Goal: Information Seeking & Learning: Compare options

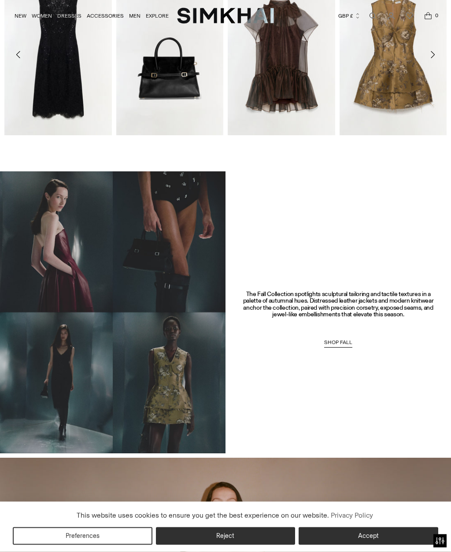
click at [370, 545] on button "Accept" at bounding box center [369, 536] width 140 height 18
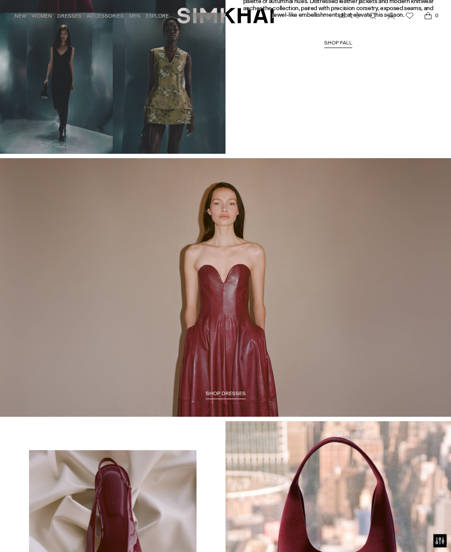
scroll to position [603, 0]
click at [233, 390] on span "SHOP DRESSES" at bounding box center [226, 393] width 40 height 6
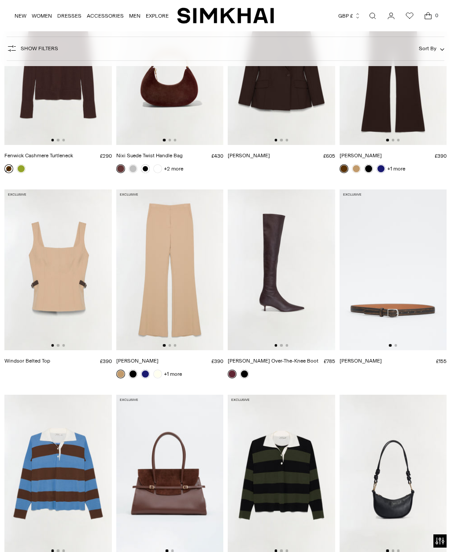
scroll to position [2217, 0]
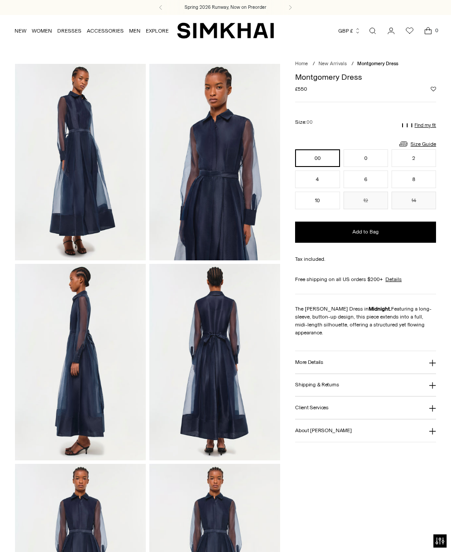
click at [372, 179] on button "6" at bounding box center [365, 179] width 44 height 18
click at [325, 353] on button "More Details" at bounding box center [365, 362] width 141 height 22
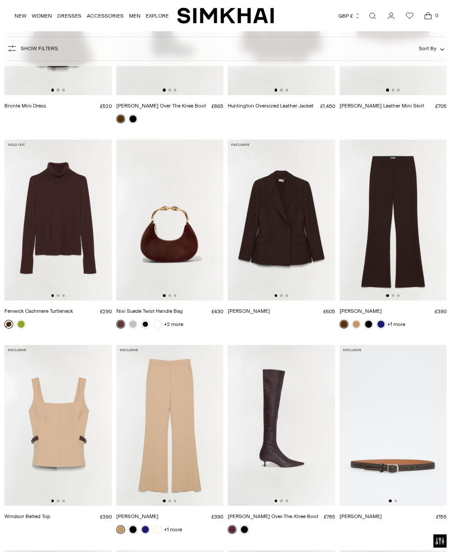
scroll to position [2041, 0]
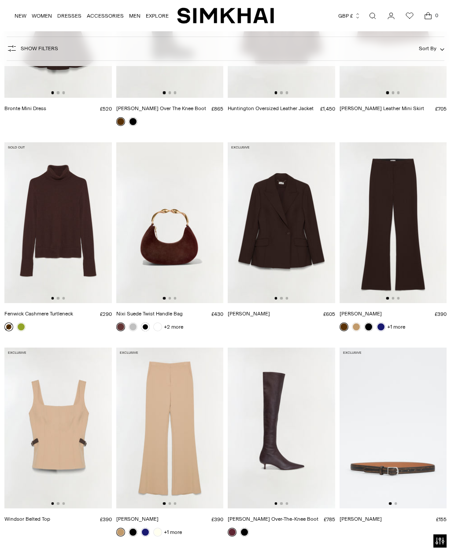
click at [374, 16] on link "Open search modal" at bounding box center [373, 16] width 18 height 18
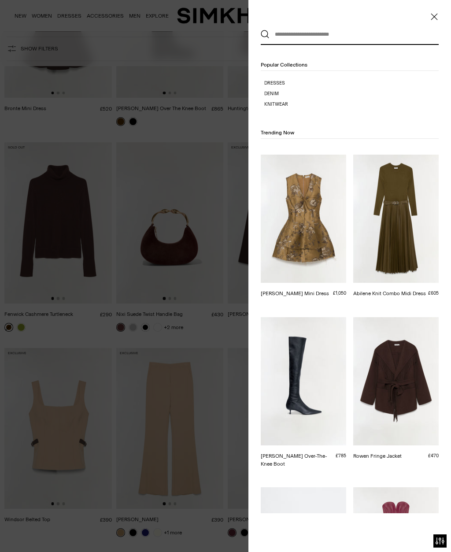
scroll to position [0, 0]
click at [298, 37] on input "text" at bounding box center [347, 34] width 156 height 19
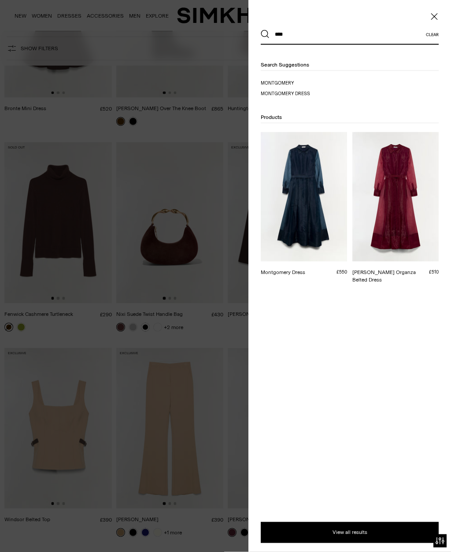
type input "****"
click at [316, 224] on img at bounding box center [304, 196] width 86 height 129
click at [403, 203] on img at bounding box center [395, 196] width 86 height 129
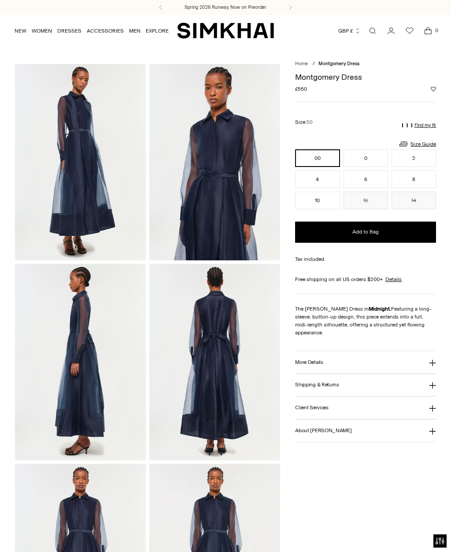
click at [240, 339] on img at bounding box center [214, 362] width 131 height 196
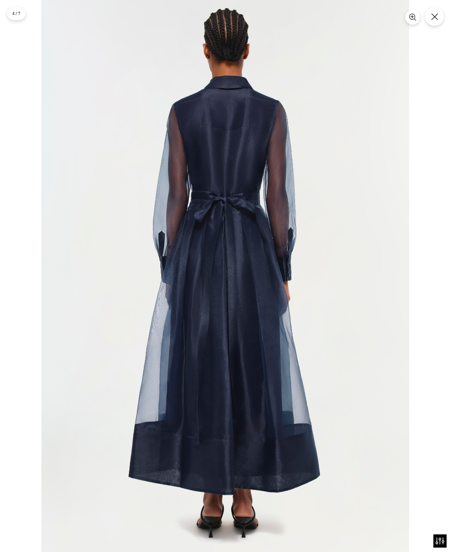
click at [339, 275] on img at bounding box center [225, 276] width 368 height 552
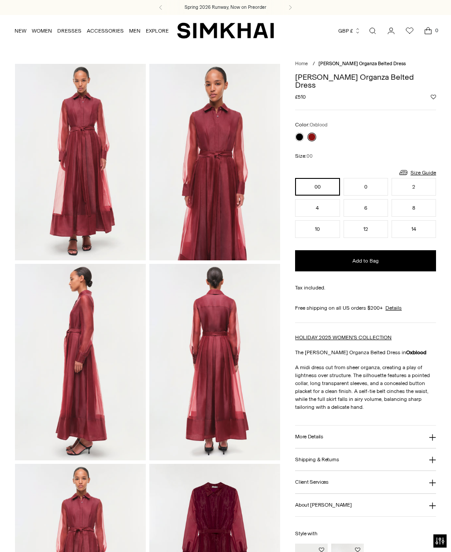
click at [223, 336] on img at bounding box center [214, 362] width 131 height 196
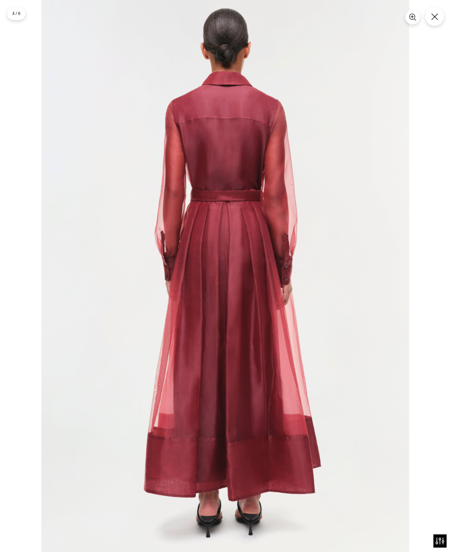
click at [432, 18] on icon "Close" at bounding box center [434, 16] width 7 height 7
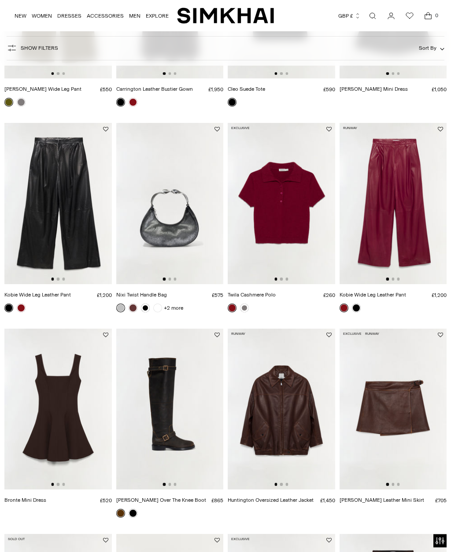
scroll to position [1650, 0]
click at [180, 203] on img at bounding box center [169, 203] width 107 height 161
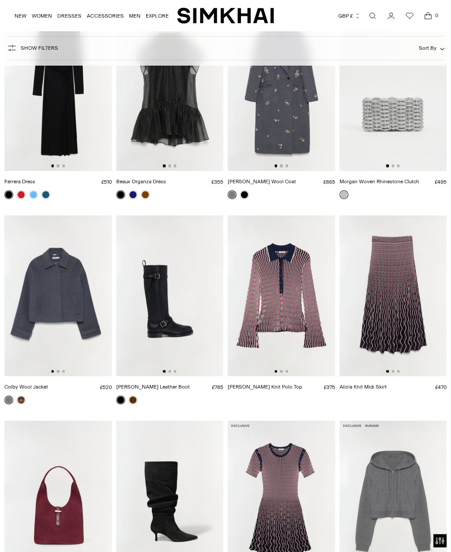
scroll to position [2789, 0]
click at [397, 308] on img at bounding box center [392, 295] width 107 height 161
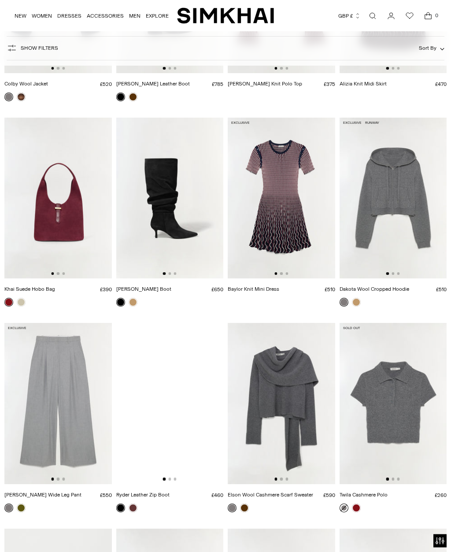
scroll to position [3093, 0]
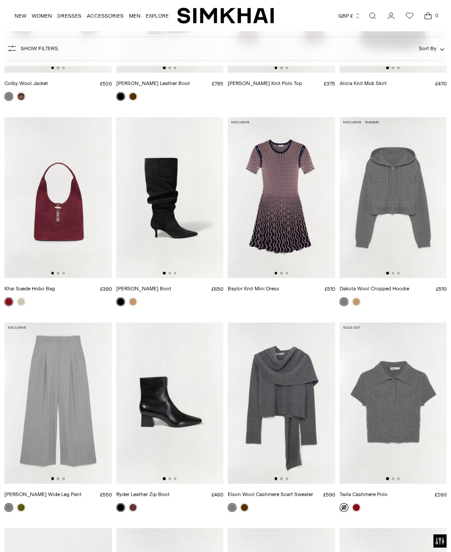
click at [299, 397] on img at bounding box center [281, 402] width 107 height 161
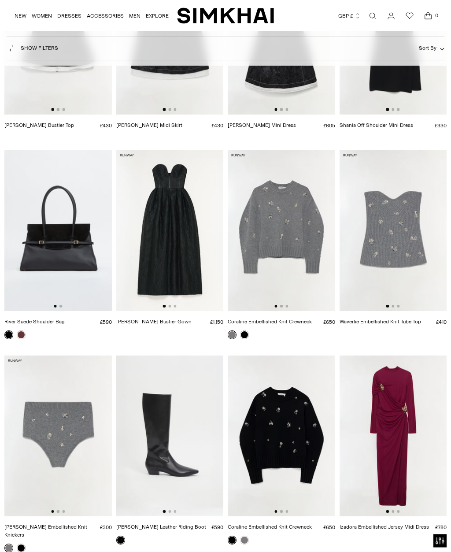
scroll to position [4488, 0]
click at [291, 428] on img at bounding box center [281, 435] width 107 height 161
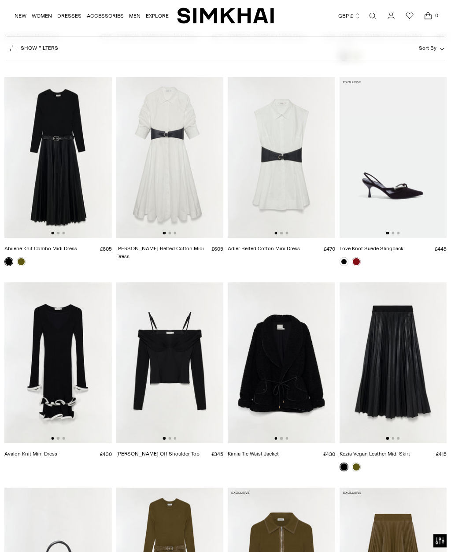
scroll to position [5603, 0]
click at [405, 356] on img at bounding box center [392, 362] width 107 height 161
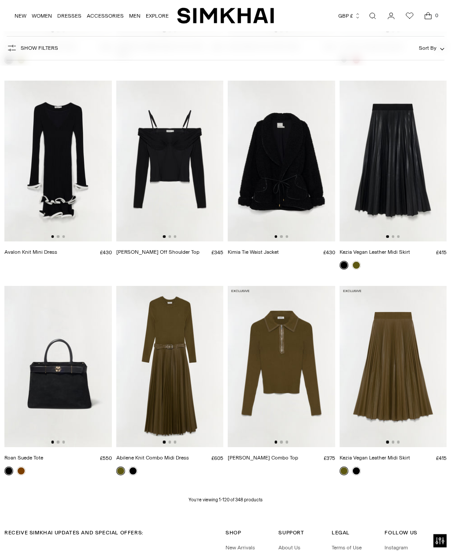
scroll to position [5805, 0]
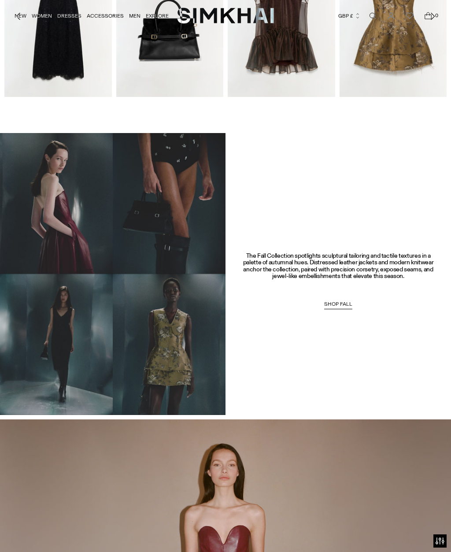
scroll to position [340, 0]
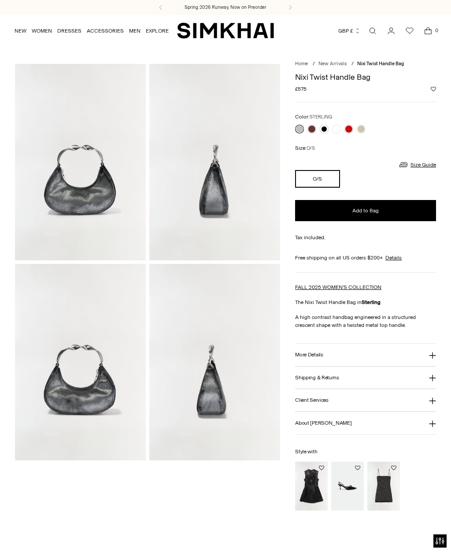
click at [85, 179] on img at bounding box center [80, 162] width 131 height 196
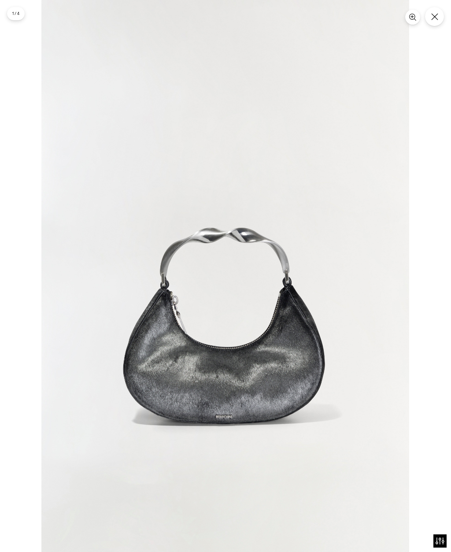
click at [435, 20] on icon "Close" at bounding box center [434, 16] width 7 height 7
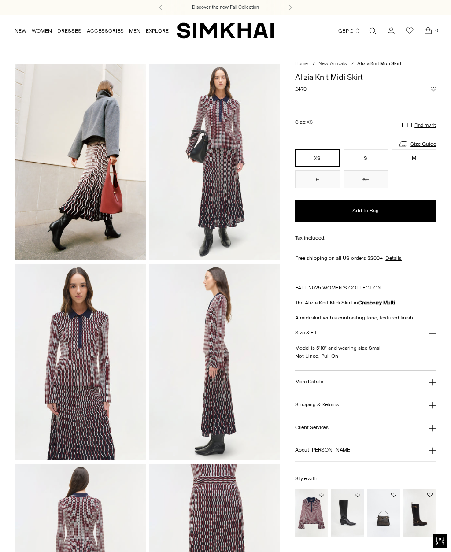
click at [102, 378] on img at bounding box center [80, 362] width 131 height 196
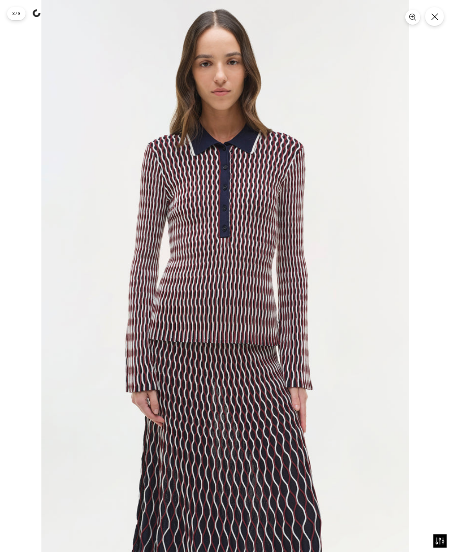
click at [433, 21] on button "Close" at bounding box center [434, 16] width 19 height 19
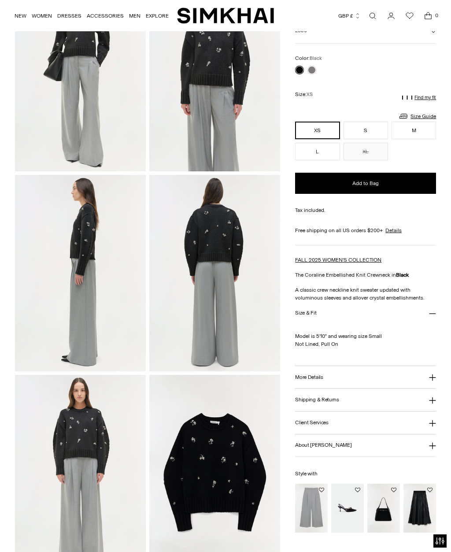
scroll to position [92, 0]
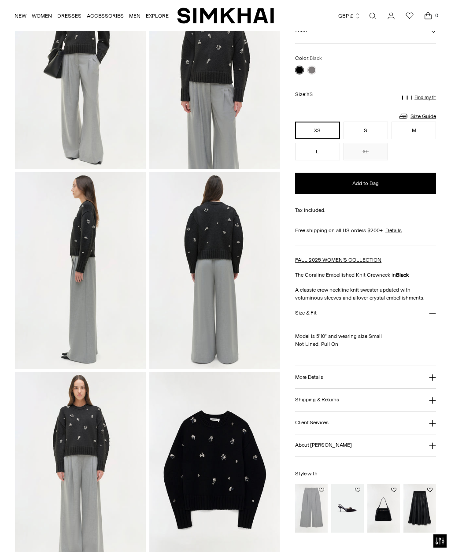
click at [225, 472] on img at bounding box center [214, 470] width 131 height 196
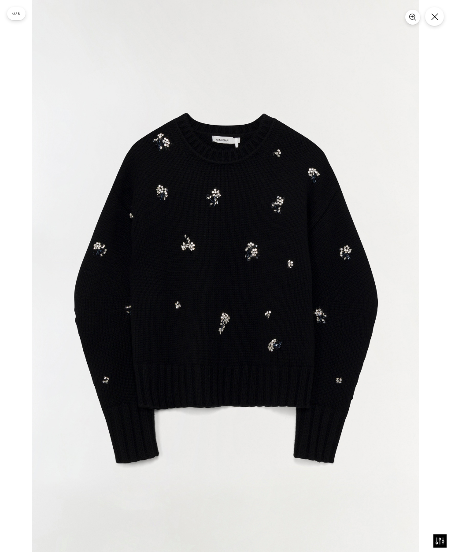
click at [431, 18] on icon "Close" at bounding box center [434, 16] width 7 height 7
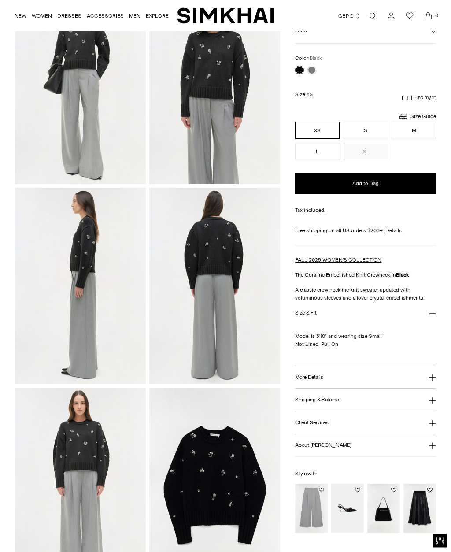
scroll to position [0, 0]
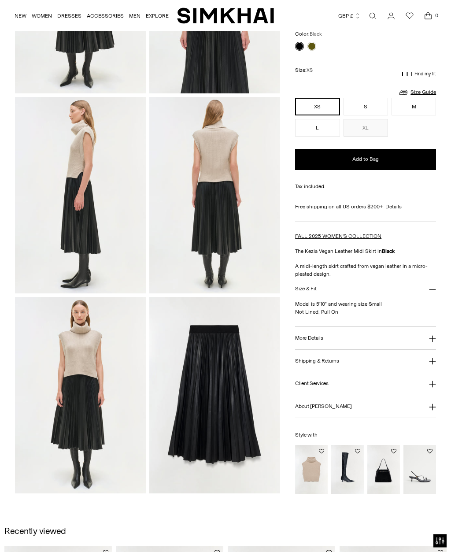
scroll to position [167, 0]
click at [229, 391] on img at bounding box center [214, 395] width 131 height 196
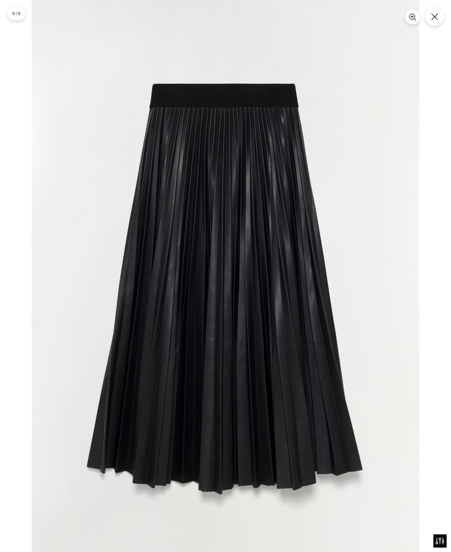
click at [431, 22] on button "Close" at bounding box center [434, 16] width 19 height 19
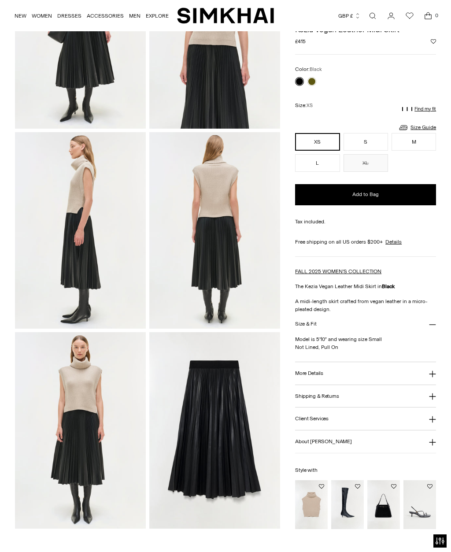
scroll to position [0, 0]
